Goal: Task Accomplishment & Management: Use online tool/utility

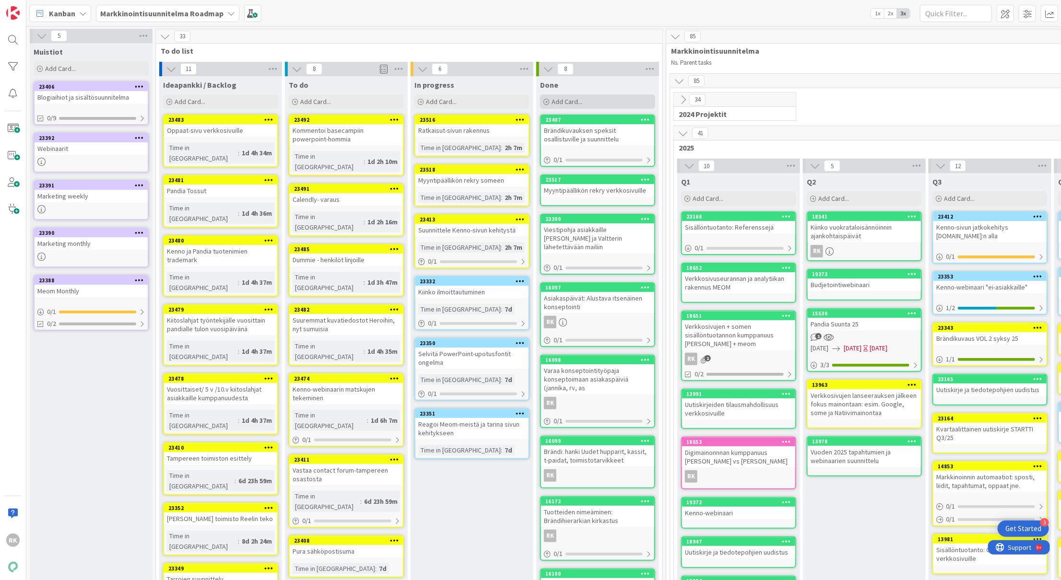
click at [571, 105] on span "Add Card..." at bounding box center [566, 101] width 31 height 9
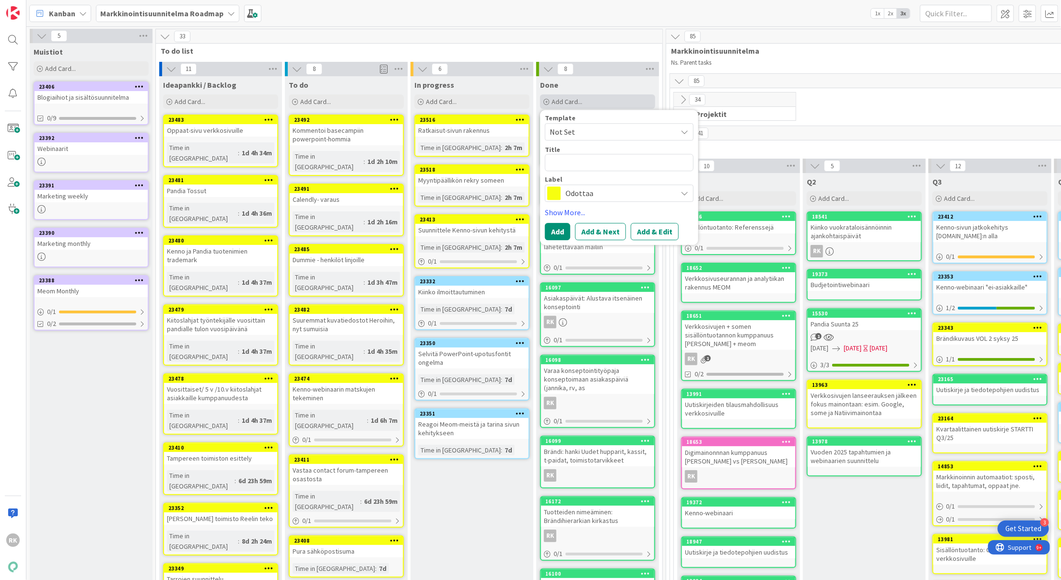
type textarea "x"
type textarea "ur"
type textarea "x"
type textarea "ura"
type textarea "x"
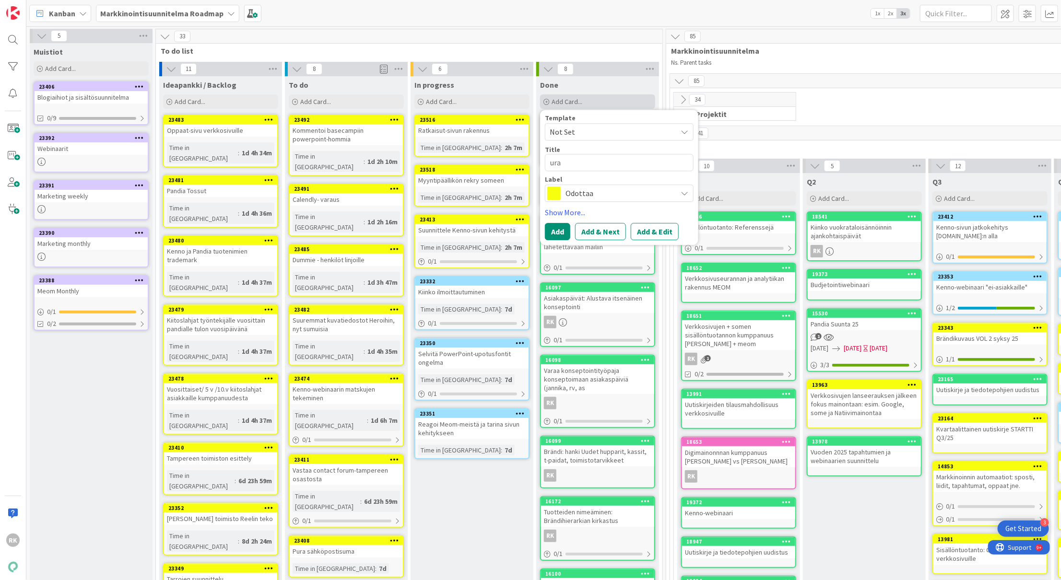
type textarea "urat"
type textarea "x"
type textarea "urata"
type textarea "x"
type textarea "uratari"
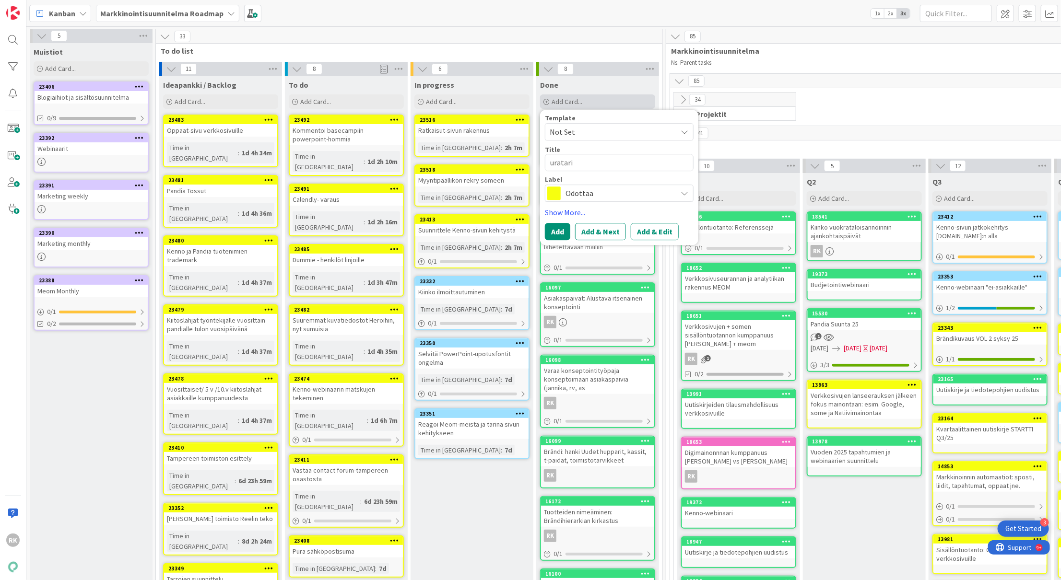
type textarea "x"
type textarea "uratarin"
type textarea "x"
type textarea "uratarina"
type textarea "x"
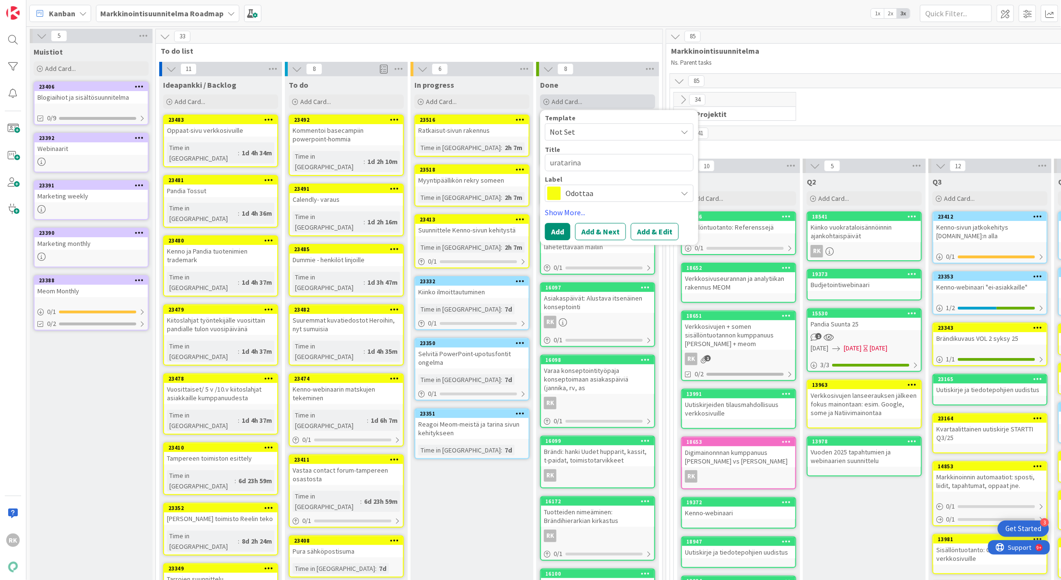
type textarea "uratarinal"
type textarea "x"
type textarea "uratarinalo"
type textarea "x"
type textarea "uratarinalom"
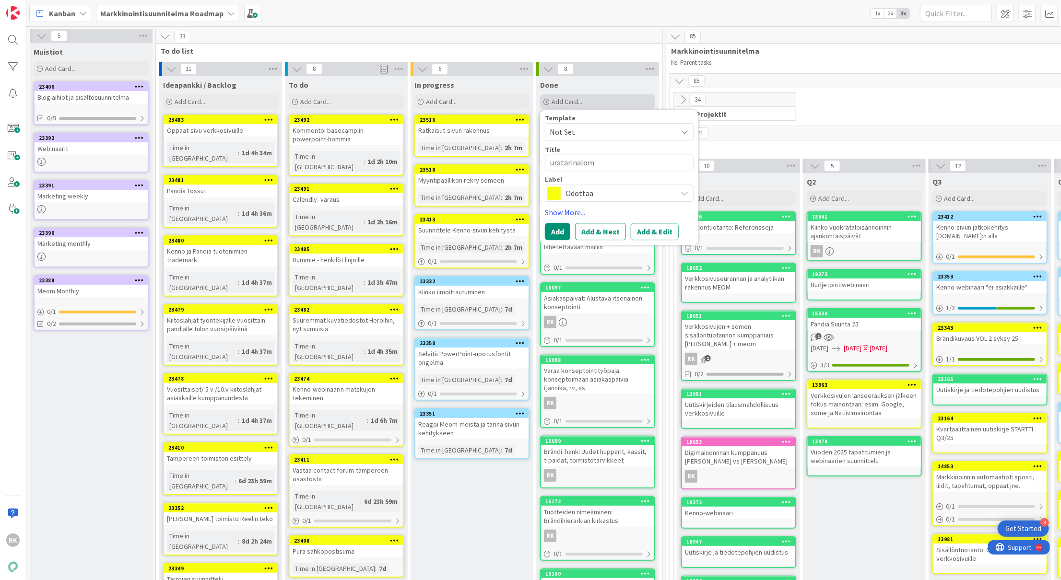
type textarea "x"
type textarea "uratarinaloma"
type textarea "x"
type textarea "uratarinalomak"
type textarea "x"
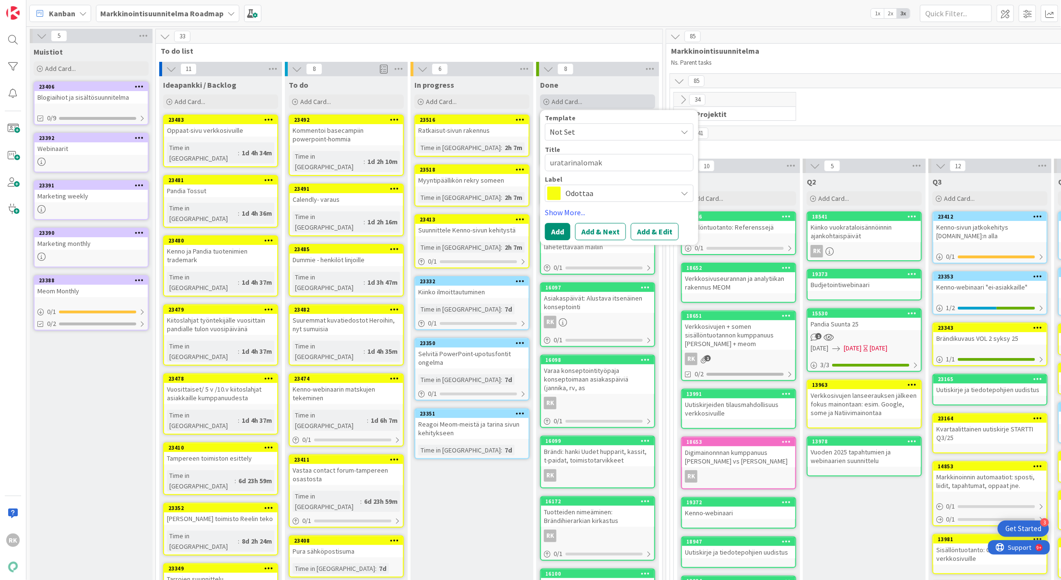
type textarea "uratarinalomake"
type textarea "x"
type textarea "uratarinalomake"
type textarea "x"
type textarea "uratarinalomake t"
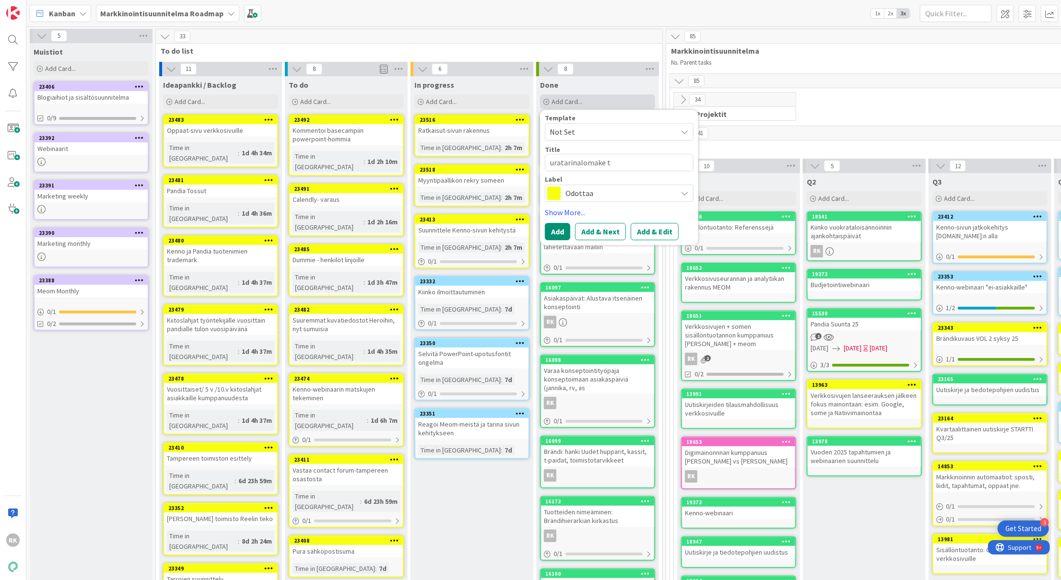
type textarea "x"
type textarea "uratarinalomake to"
type textarea "x"
type textarea "uratarinalomake tom"
type textarea "x"
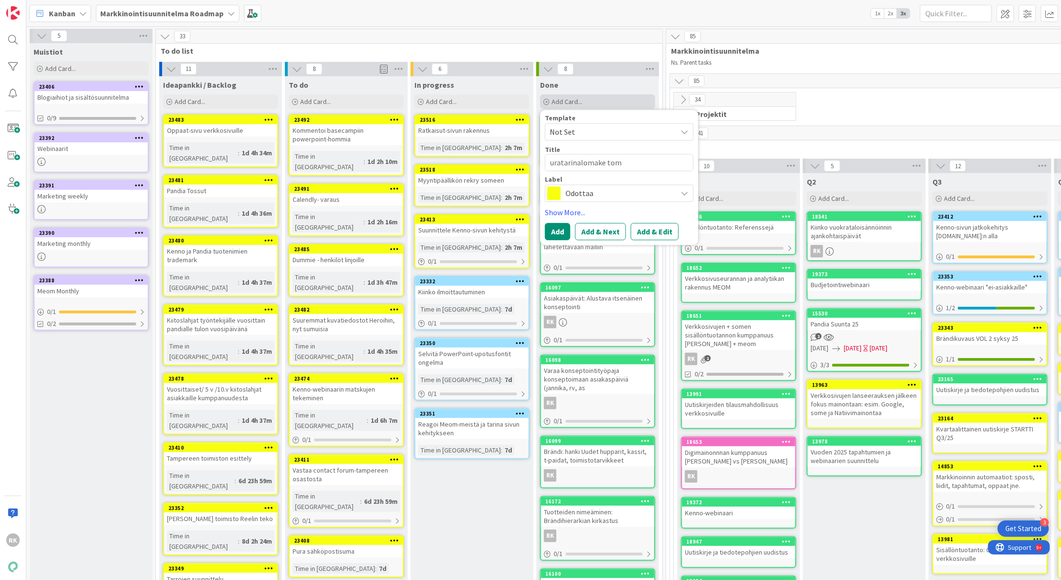
type textarea "uratarinalomake tomi"
type textarea "x"
type textarea "uratarinalomake tomil"
type textarea "x"
type textarea "uratarinalomake tomill"
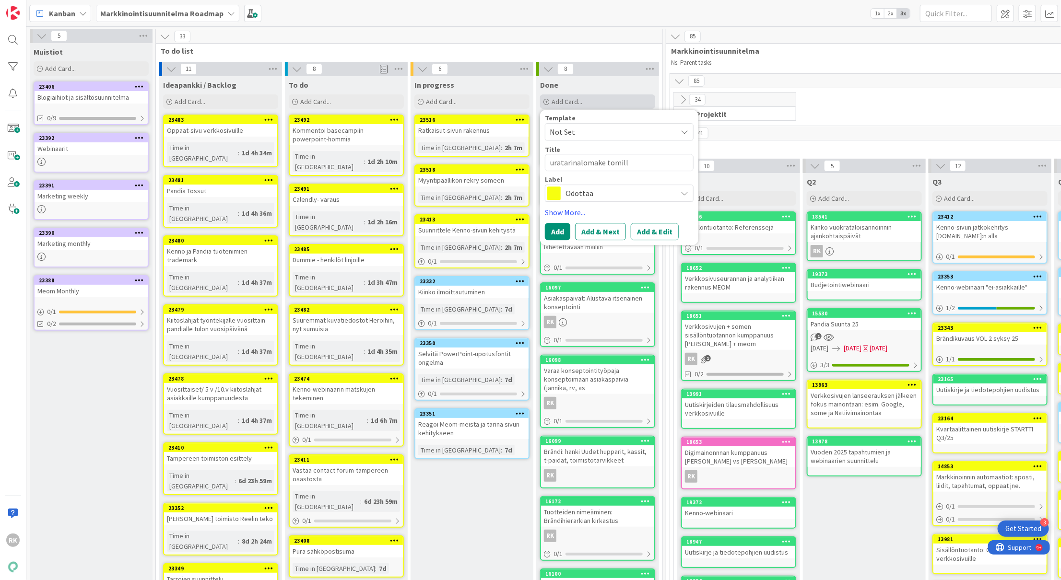
type textarea "x"
type textarea "uratarinalomake tomille"
click at [557, 230] on button "Add" at bounding box center [557, 231] width 25 height 17
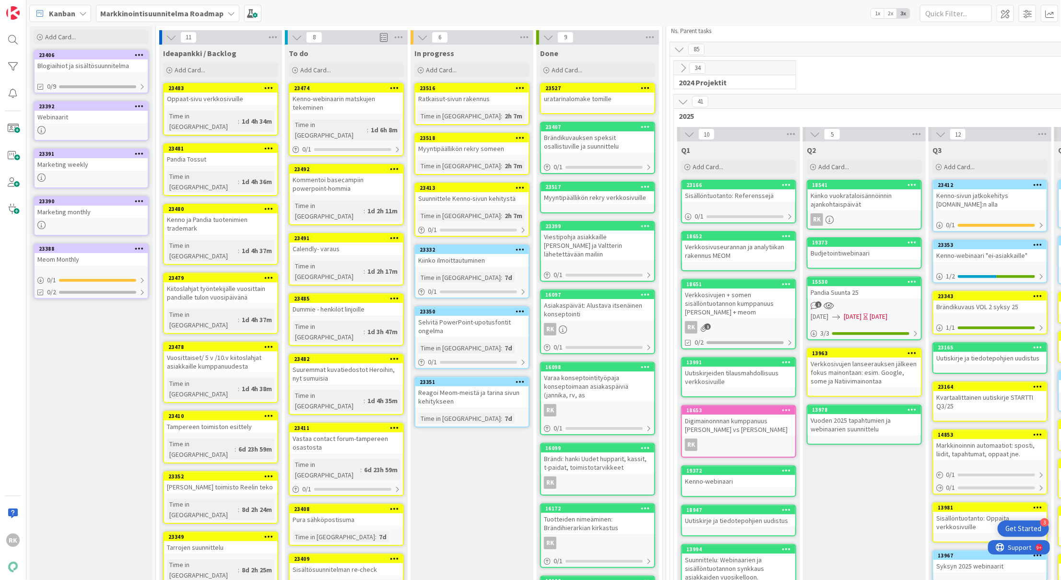
scroll to position [40, 0]
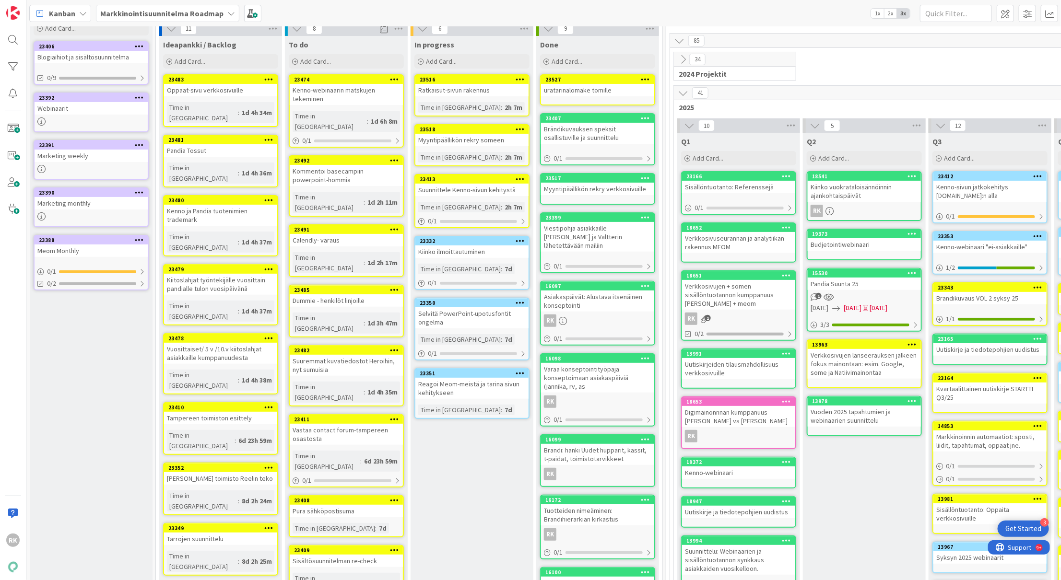
click at [452, 190] on div "Suunnittele Kenno-sivun kehitystä" at bounding box center [471, 190] width 113 height 12
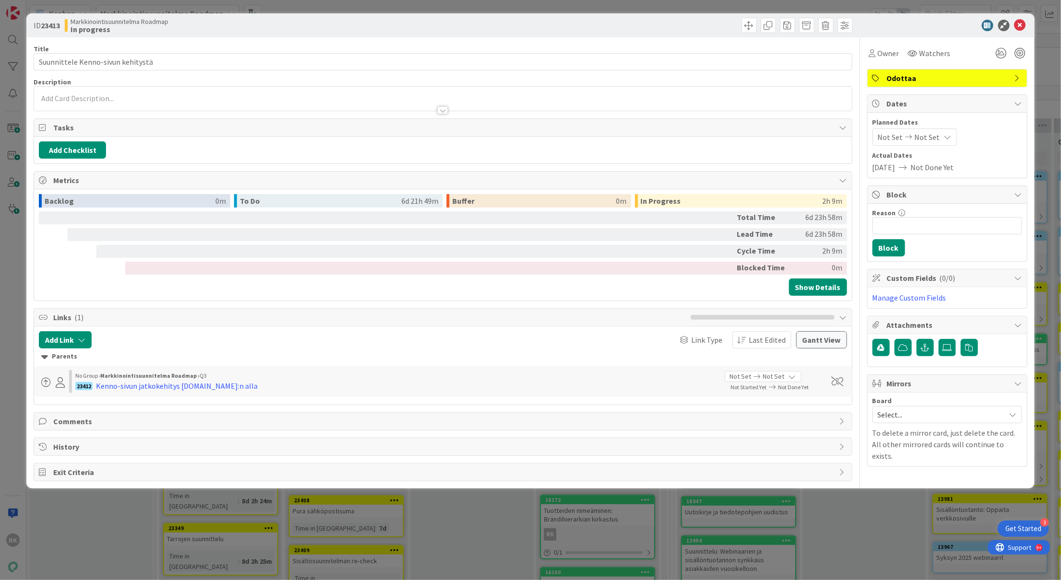
click at [49, 99] on div at bounding box center [442, 99] width 817 height 24
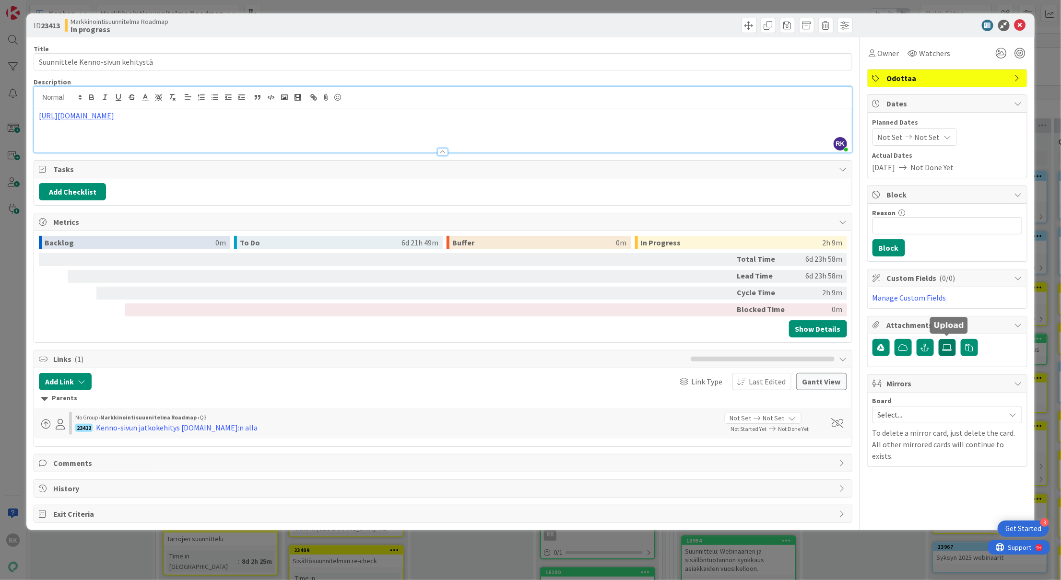
click at [942, 348] on icon at bounding box center [947, 348] width 10 height 8
click at [938, 339] on input "file" at bounding box center [938, 339] width 0 height 0
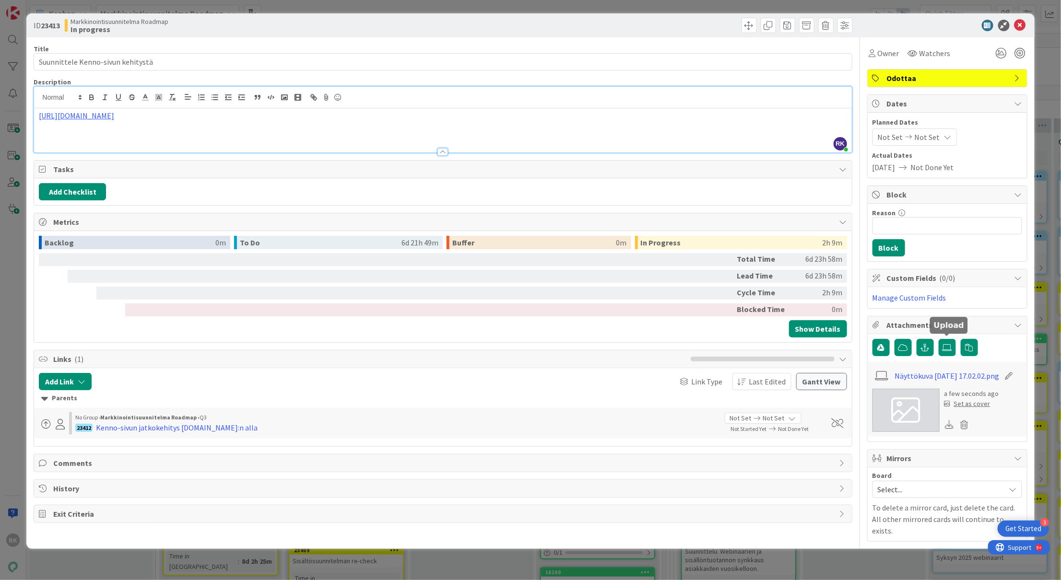
click at [78, 135] on p at bounding box center [443, 137] width 808 height 11
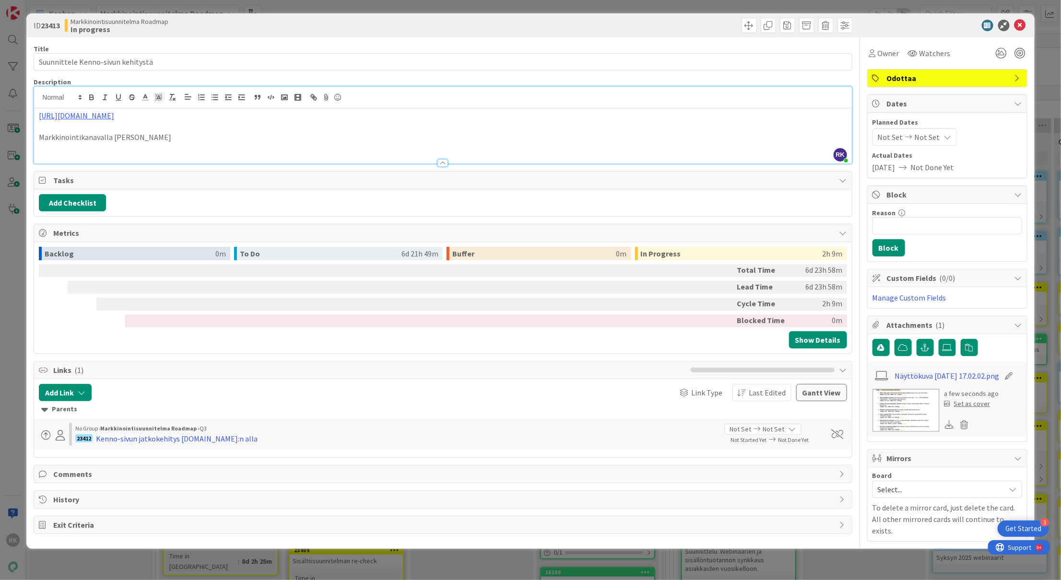
click at [65, 147] on p at bounding box center [443, 148] width 808 height 11
click at [186, 126] on p at bounding box center [443, 126] width 808 height 11
drag, startPoint x: 176, startPoint y: 138, endPoint x: 35, endPoint y: 107, distance: 143.9
click at [35, 107] on div "RK [PERSON_NAME] just joined [URL][DOMAIN_NAME] Markkinointikanavalla [PERSON_N…" at bounding box center [442, 125] width 817 height 77
click at [146, 141] on p "Markkinointikanavalla [PERSON_NAME]" at bounding box center [443, 137] width 808 height 11
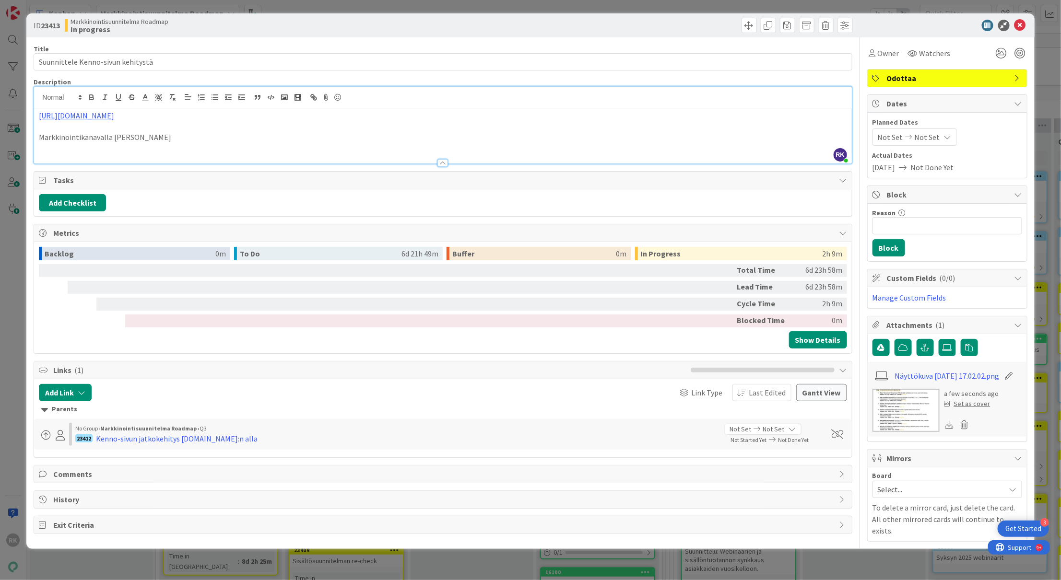
drag, startPoint x: 179, startPoint y: 141, endPoint x: 36, endPoint y: 103, distance: 148.3
click at [36, 103] on div "RK [PERSON_NAME] just joined [URL][DOMAIN_NAME] Markkinointikanavalla [PERSON_N…" at bounding box center [442, 125] width 817 height 77
click at [183, 129] on p at bounding box center [443, 126] width 808 height 11
click at [174, 140] on p "Markkinointikanavalla [PERSON_NAME]" at bounding box center [443, 137] width 808 height 11
click at [1022, 23] on icon at bounding box center [1020, 26] width 12 height 12
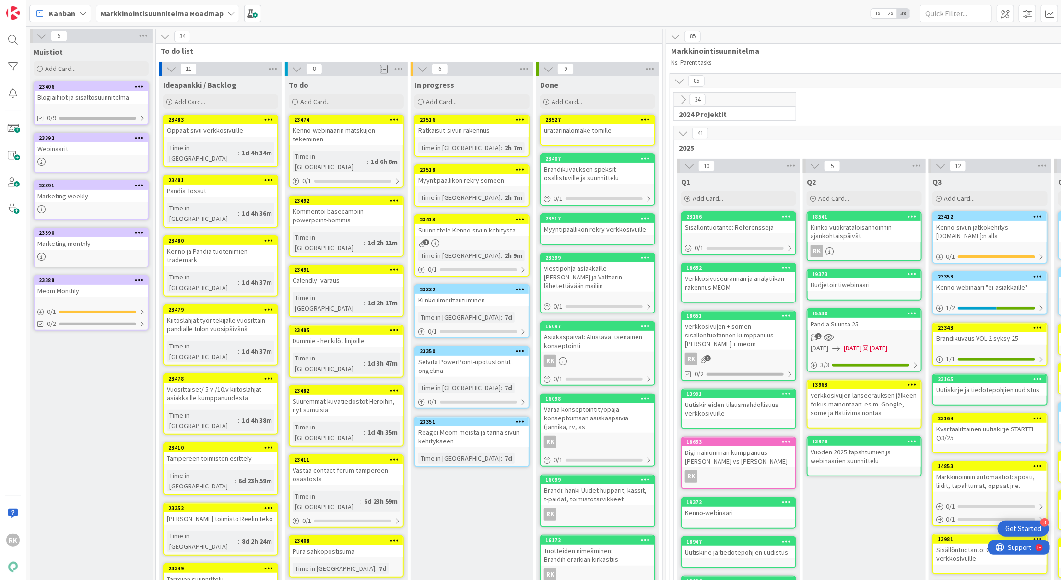
click at [444, 196] on div "Time in [GEOGRAPHIC_DATA]" at bounding box center [459, 197] width 82 height 11
